Goal: Information Seeking & Learning: Learn about a topic

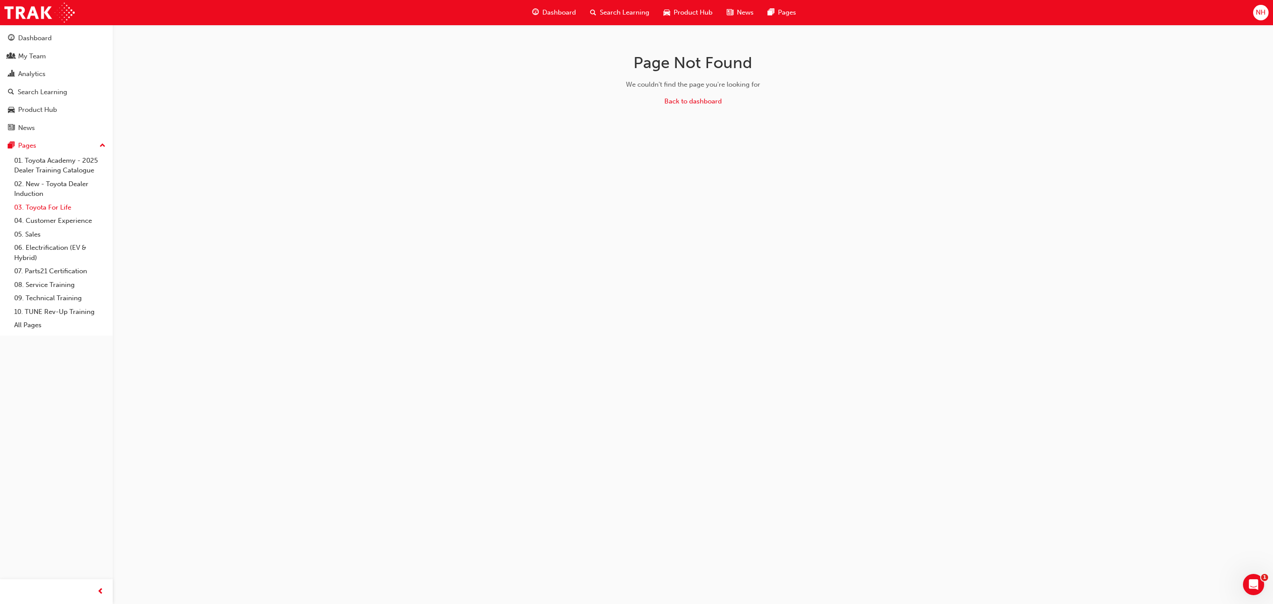
click at [53, 209] on link "03. Toyota For Life" at bounding box center [60, 208] width 99 height 14
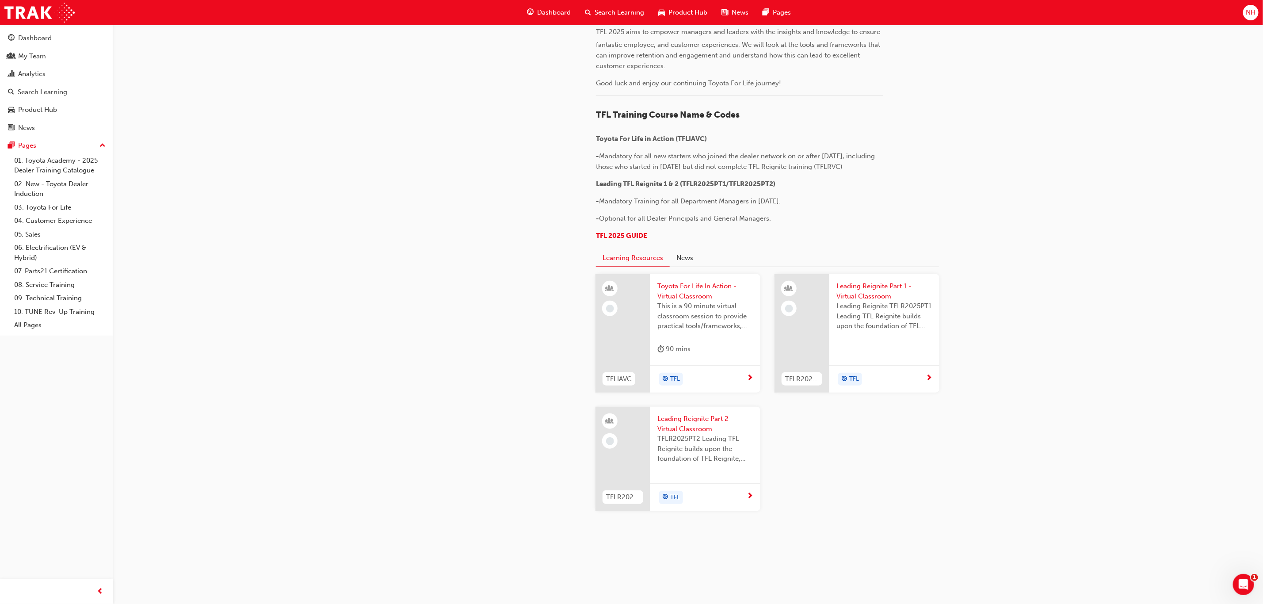
scroll to position [729, 0]
click at [877, 297] on span "Leading Reignite Part 1 - Virtual Classroom" at bounding box center [884, 291] width 96 height 20
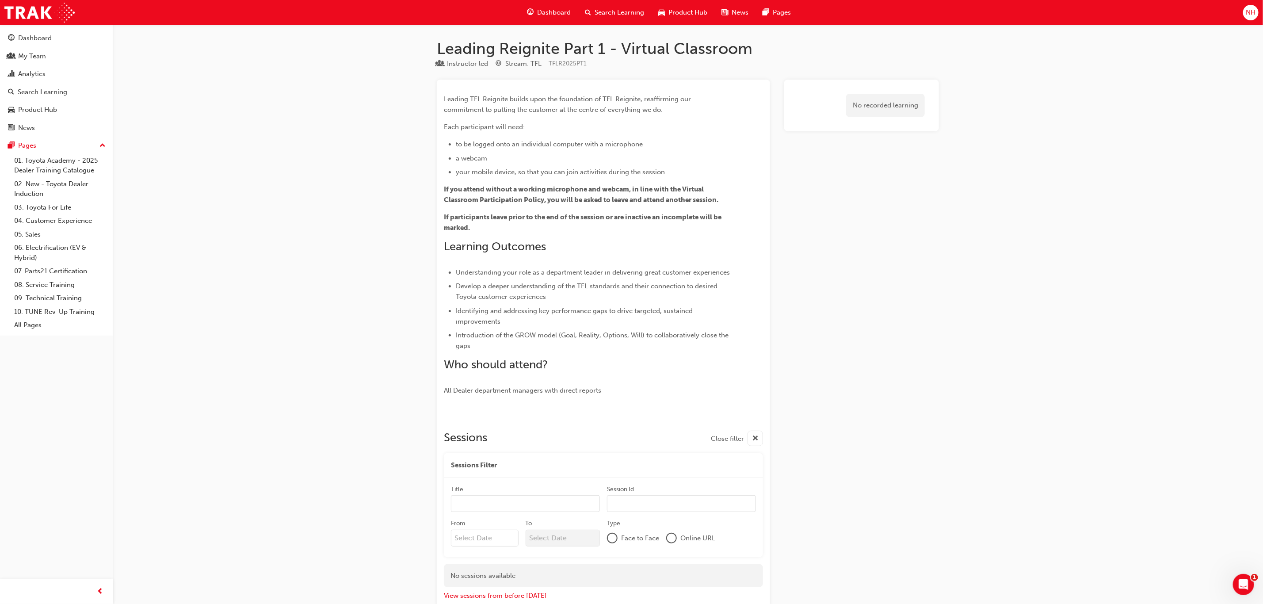
click at [589, 15] on span "search-icon" at bounding box center [588, 12] width 6 height 11
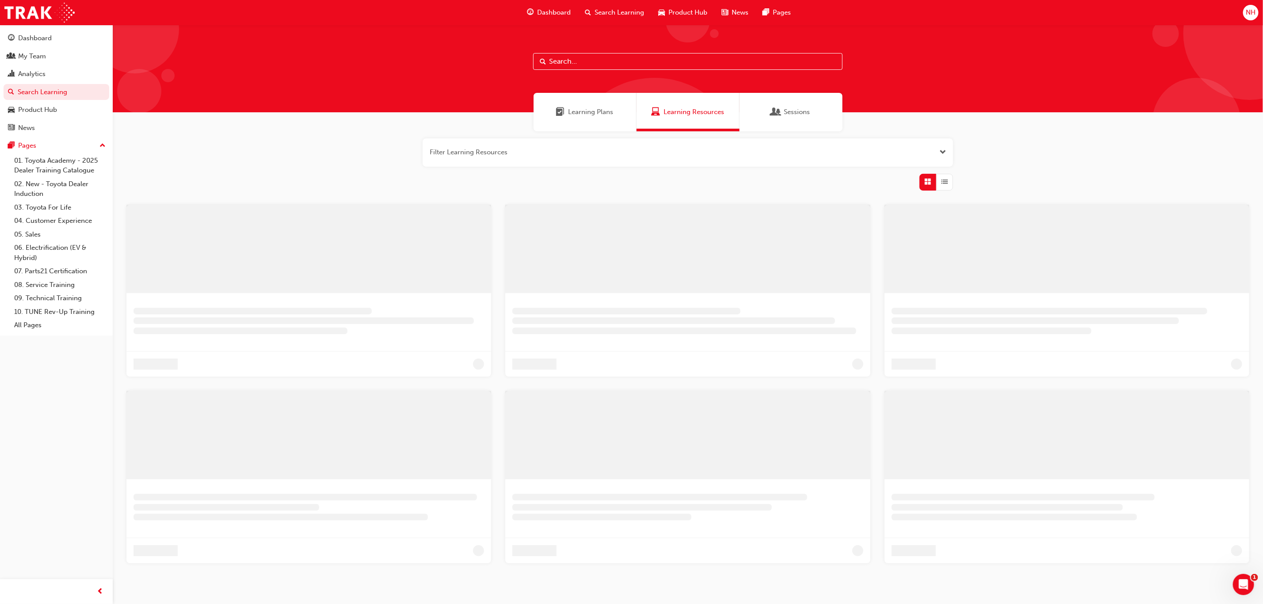
click at [611, 57] on input "text" at bounding box center [687, 61] width 309 height 17
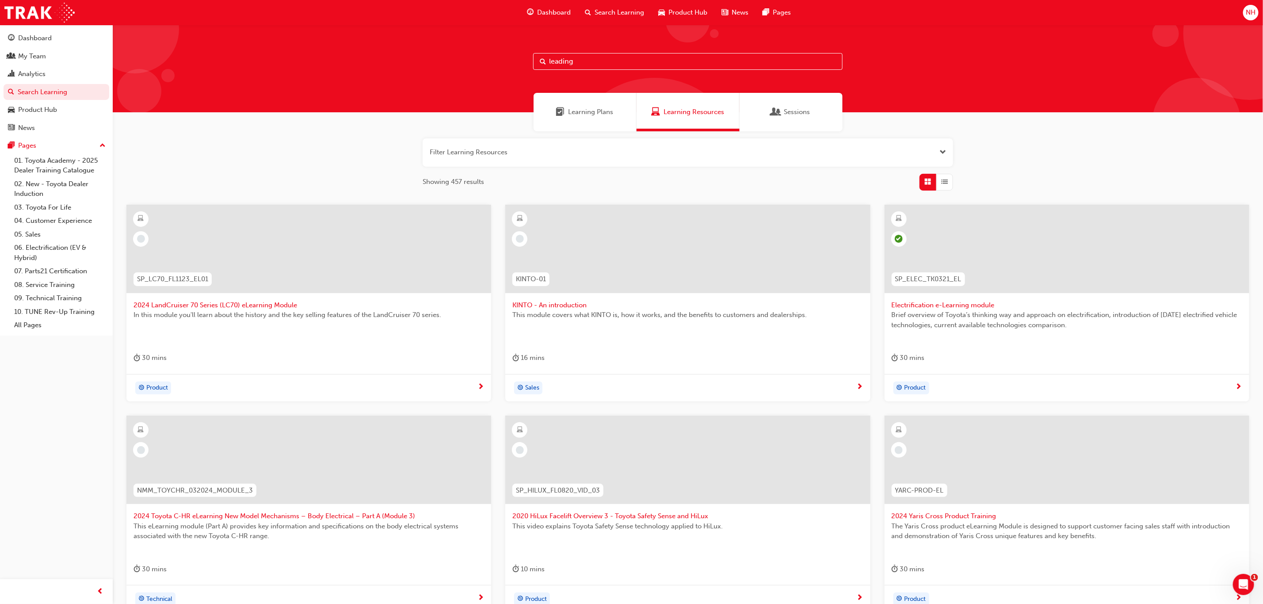
type input "leading"
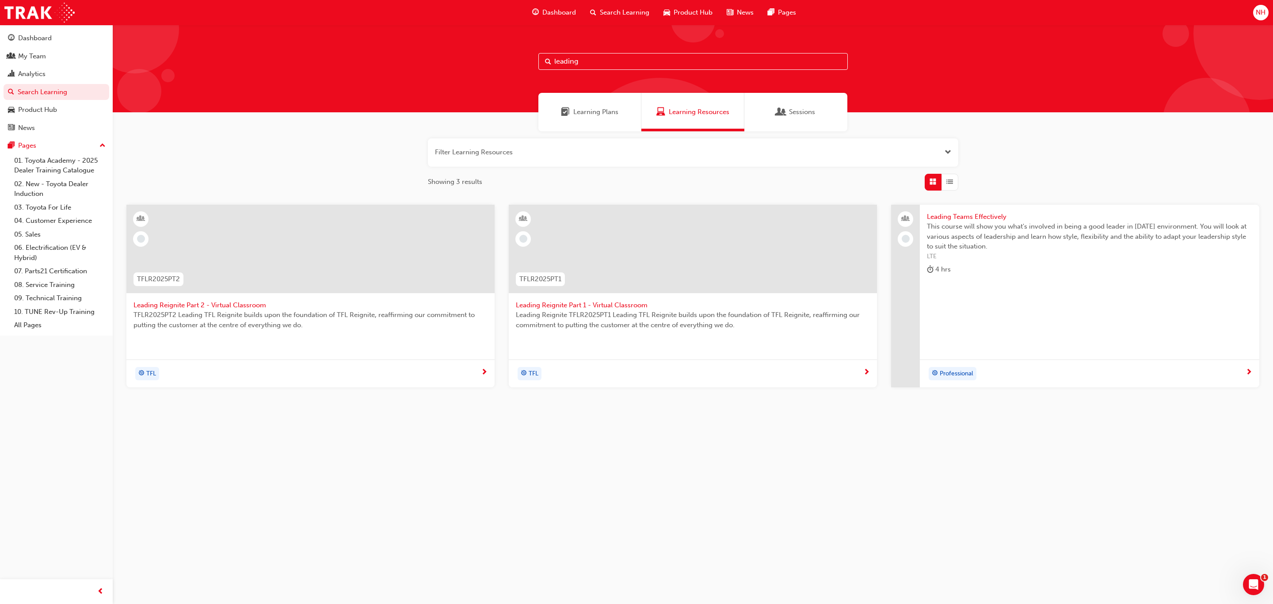
click at [600, 302] on span "Leading Reignite Part 1 - Virtual Classroom" at bounding box center [693, 305] width 354 height 10
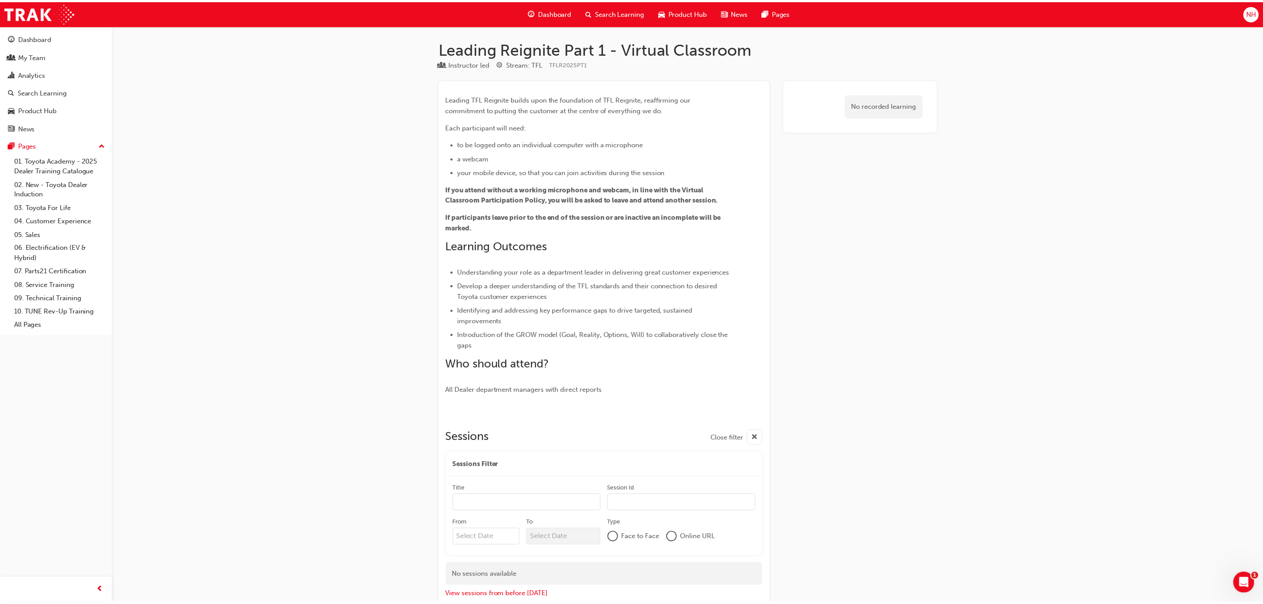
scroll to position [54, 0]
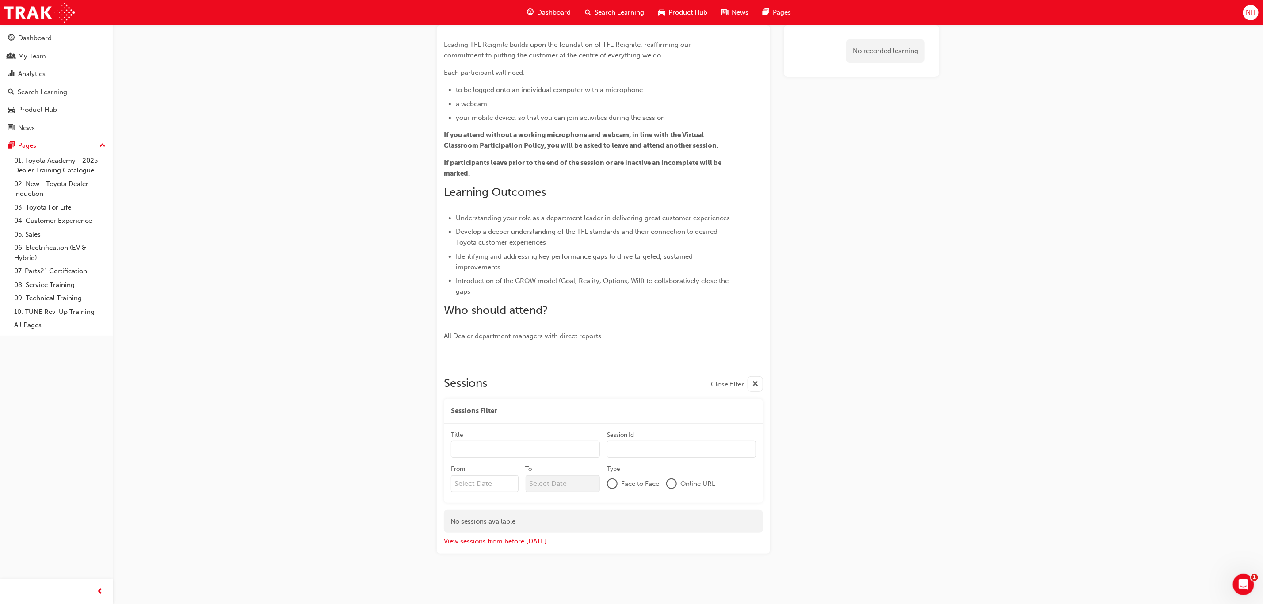
click at [757, 385] on span "cross-icon" at bounding box center [755, 384] width 7 height 11
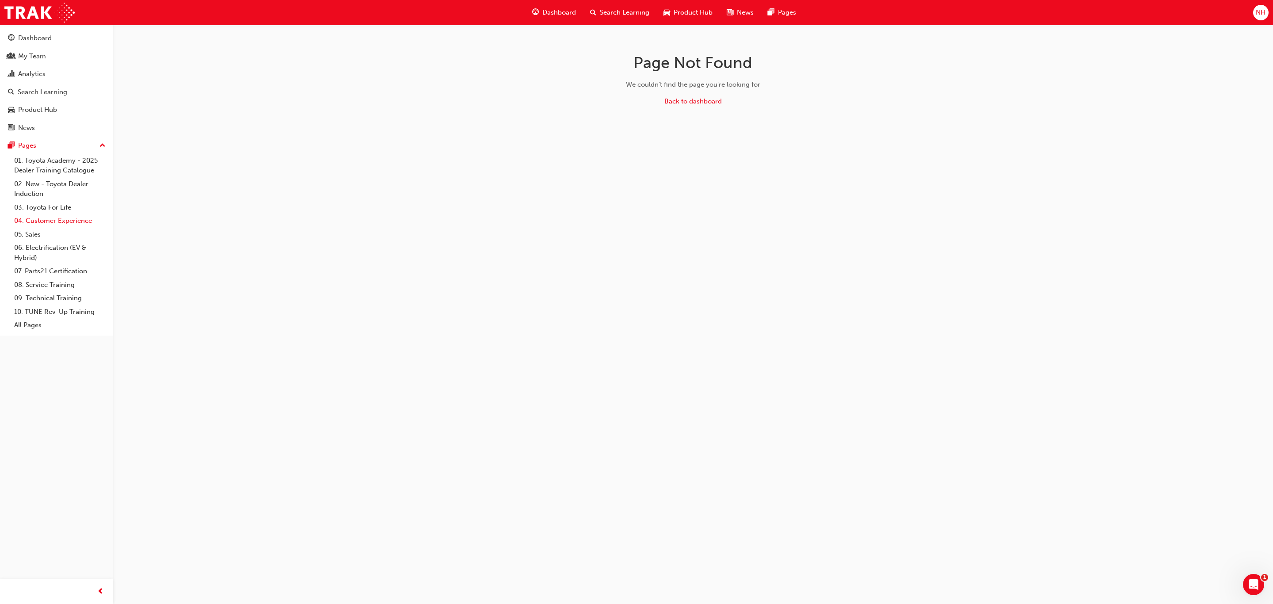
click at [42, 223] on link "04. Customer Experience" at bounding box center [60, 221] width 99 height 14
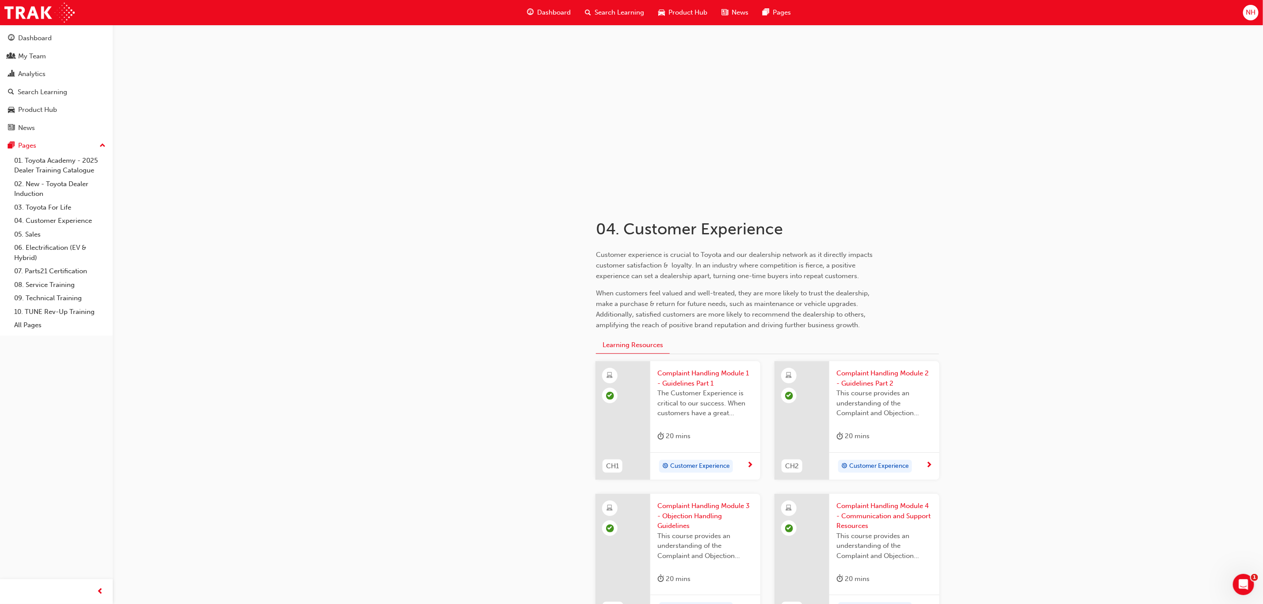
click at [617, 2] on div "Dashboard Search Learning Product Hub News Pages" at bounding box center [658, 12] width 285 height 25
click at [614, 8] on span "Search Learning" at bounding box center [620, 13] width 50 height 10
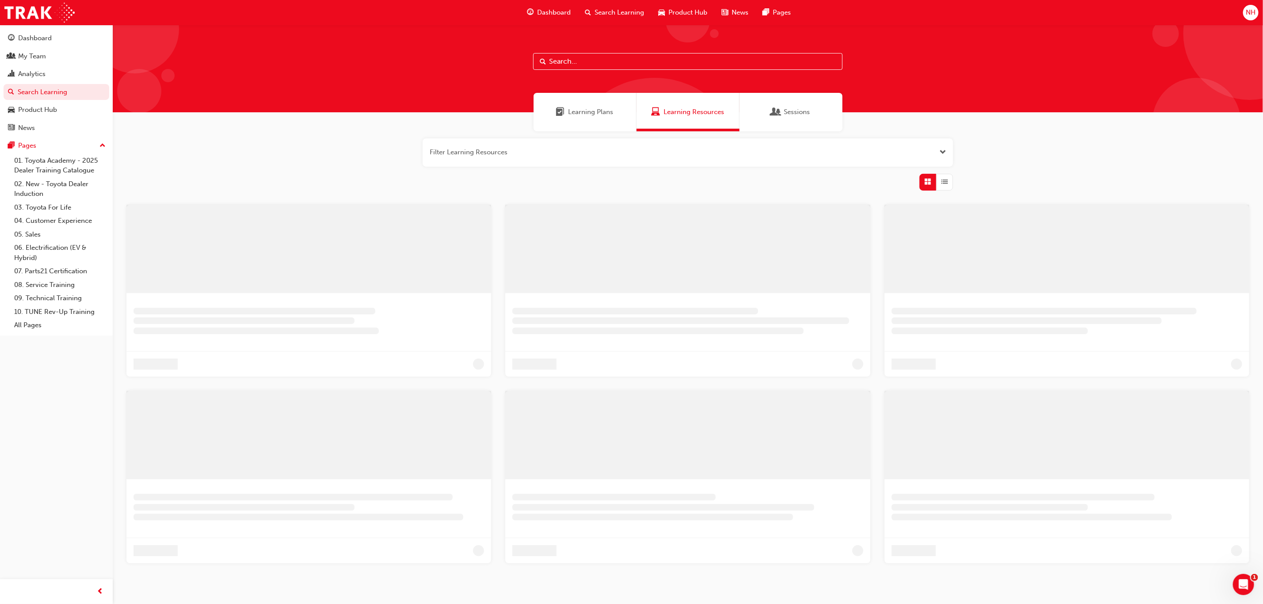
click at [668, 63] on input "text" at bounding box center [687, 61] width 309 height 17
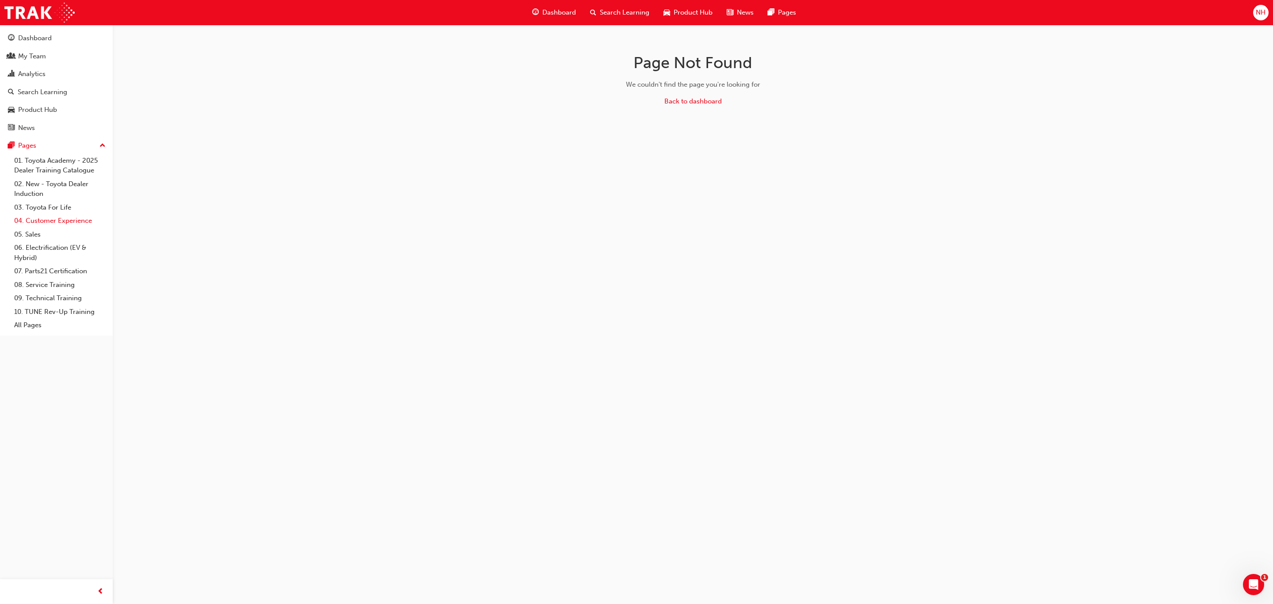
click at [68, 220] on link "04. Customer Experience" at bounding box center [60, 221] width 99 height 14
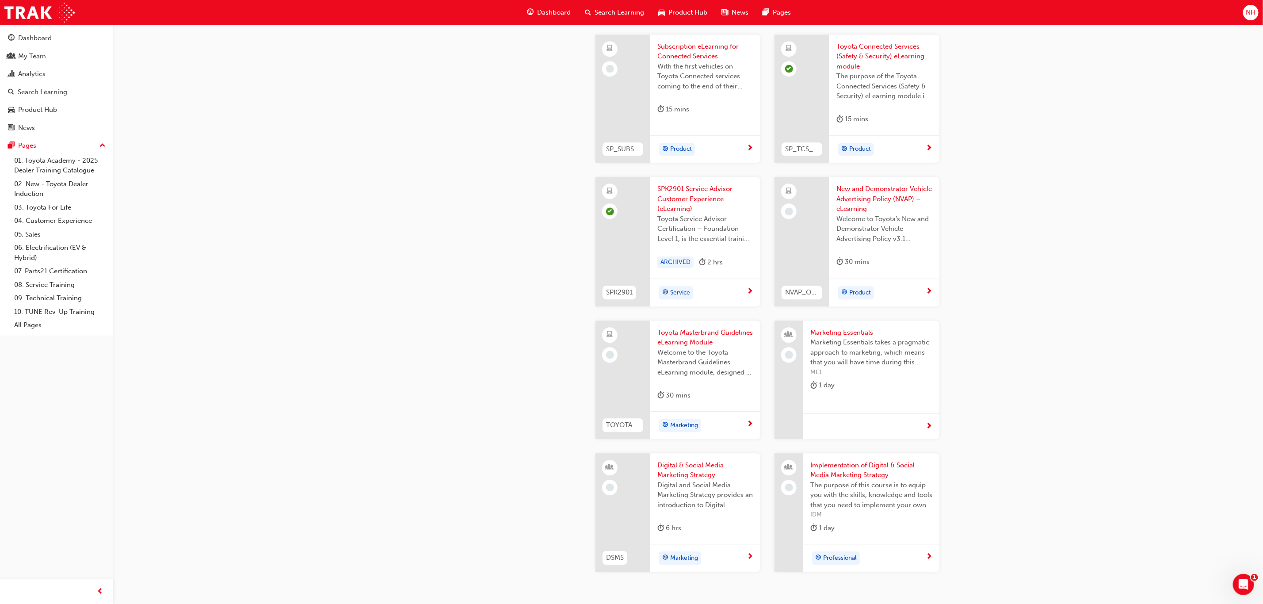
scroll to position [1459, 0]
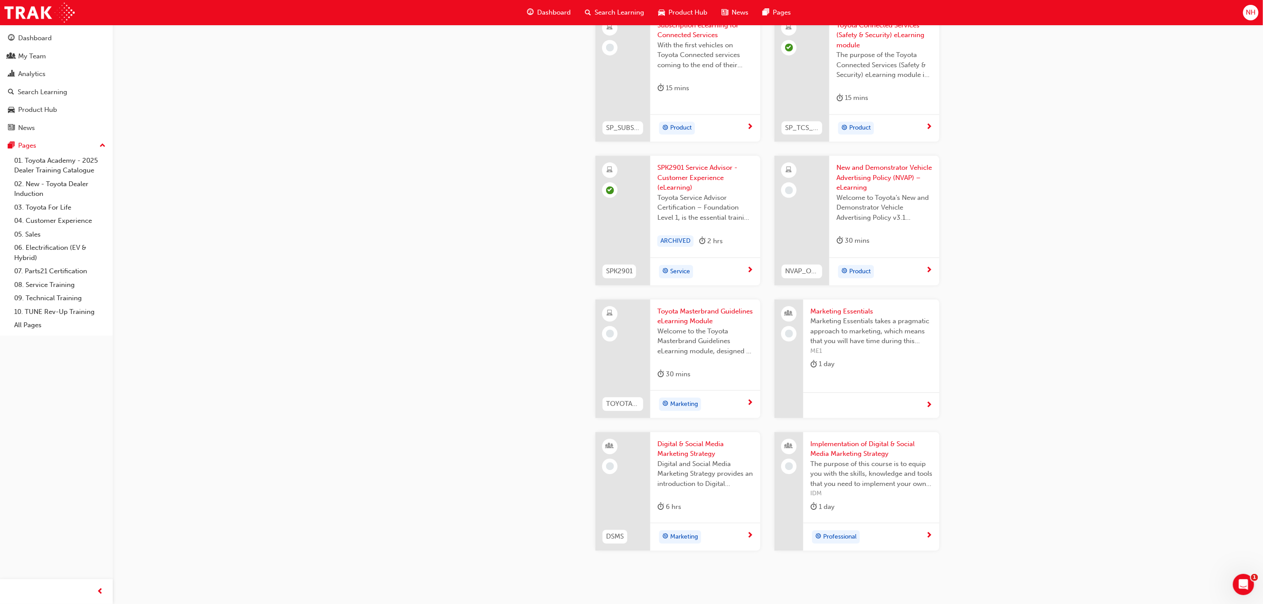
click at [601, 12] on span "Search Learning" at bounding box center [620, 13] width 50 height 10
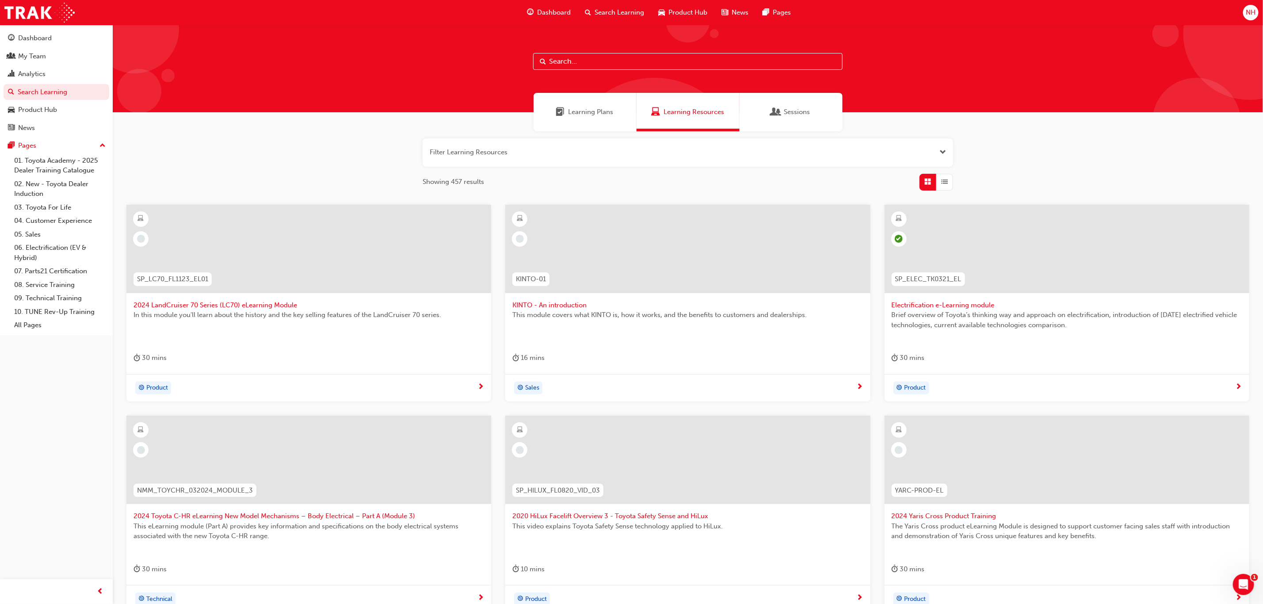
click at [595, 65] on input "text" at bounding box center [687, 61] width 309 height 17
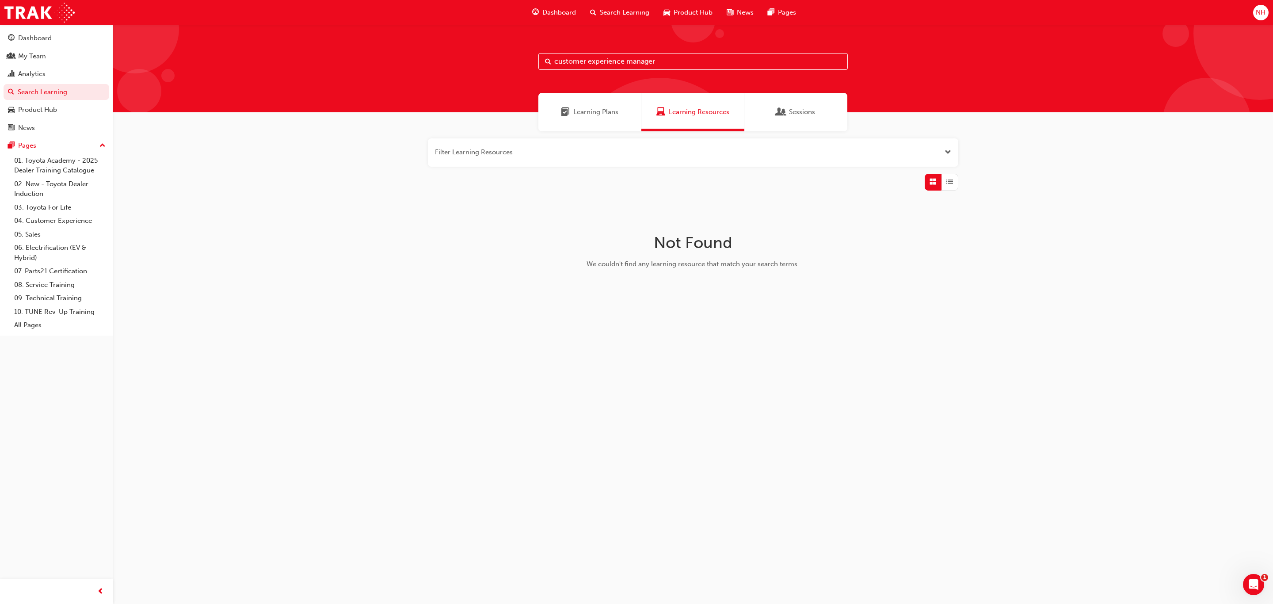
click at [598, 108] on span "Learning Plans" at bounding box center [595, 112] width 45 height 10
drag, startPoint x: 679, startPoint y: 60, endPoint x: 472, endPoint y: 88, distance: 209.1
click at [472, 88] on div "customer experience manager" at bounding box center [693, 69] width 1160 height 88
type input "customer"
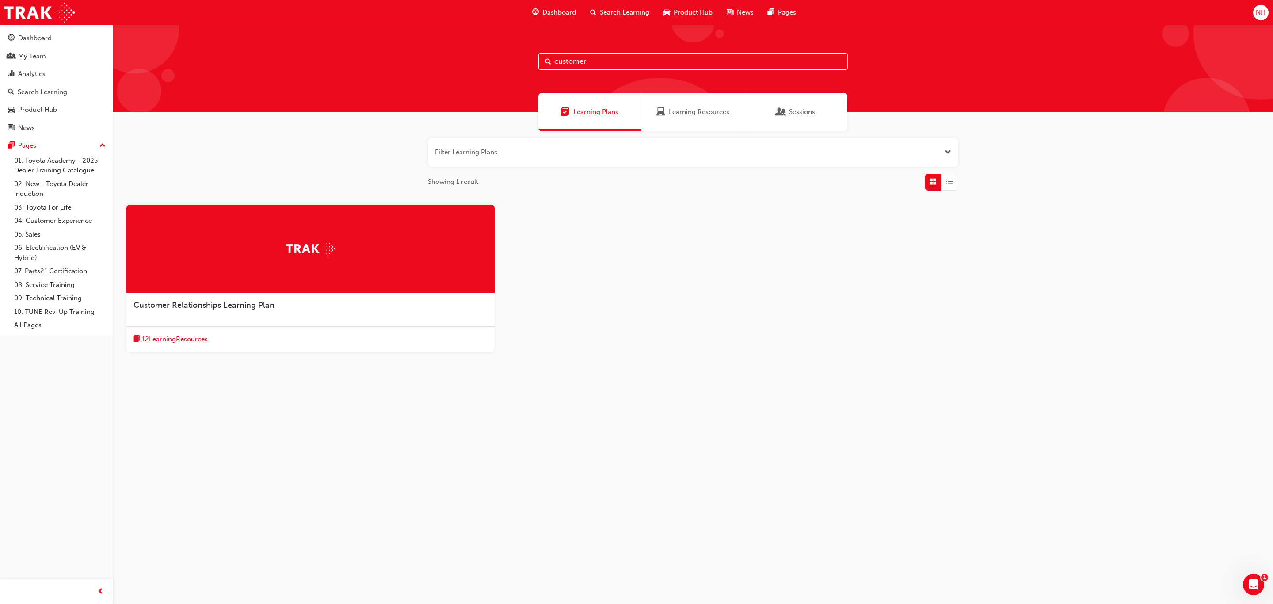
click at [243, 306] on span "Customer Relationships Learning Plan" at bounding box center [204, 305] width 141 height 10
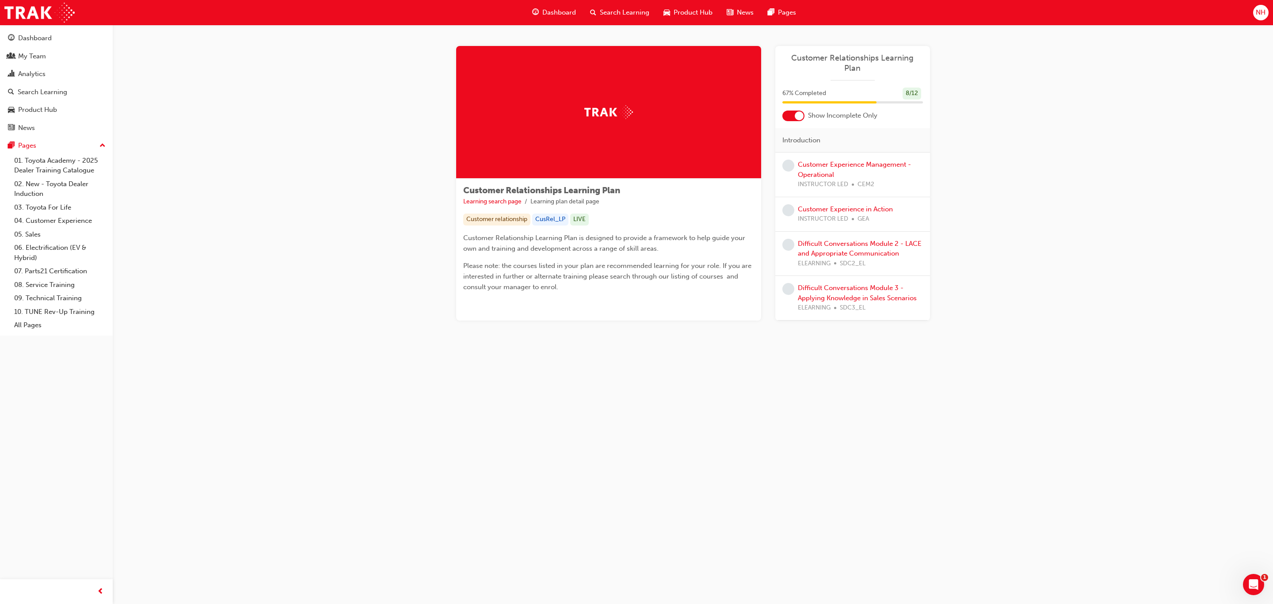
click at [815, 88] on span "67 % Completed" at bounding box center [804, 93] width 44 height 10
click at [912, 88] on div "8 / 12" at bounding box center [912, 94] width 19 height 12
click at [583, 115] on div at bounding box center [608, 112] width 305 height 133
click at [831, 240] on link "Difficult Conversations Module 2 - LACE and Appropriate Communication" at bounding box center [860, 249] width 124 height 18
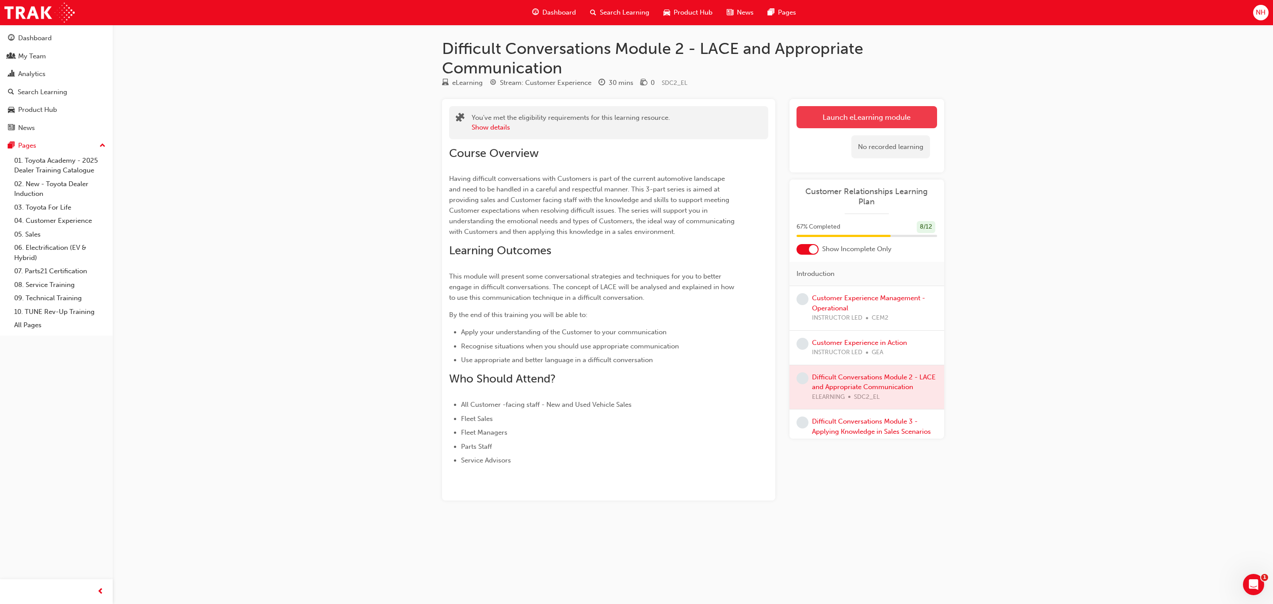
click at [892, 117] on link "Launch eLearning module" at bounding box center [867, 117] width 141 height 22
